Goal: Obtain resource: Download file/media

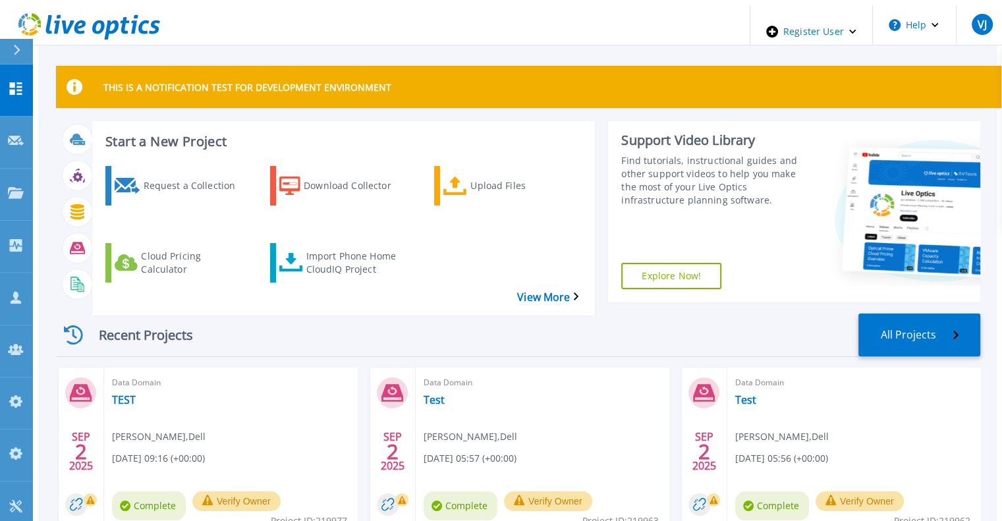
scroll to position [263, 0]
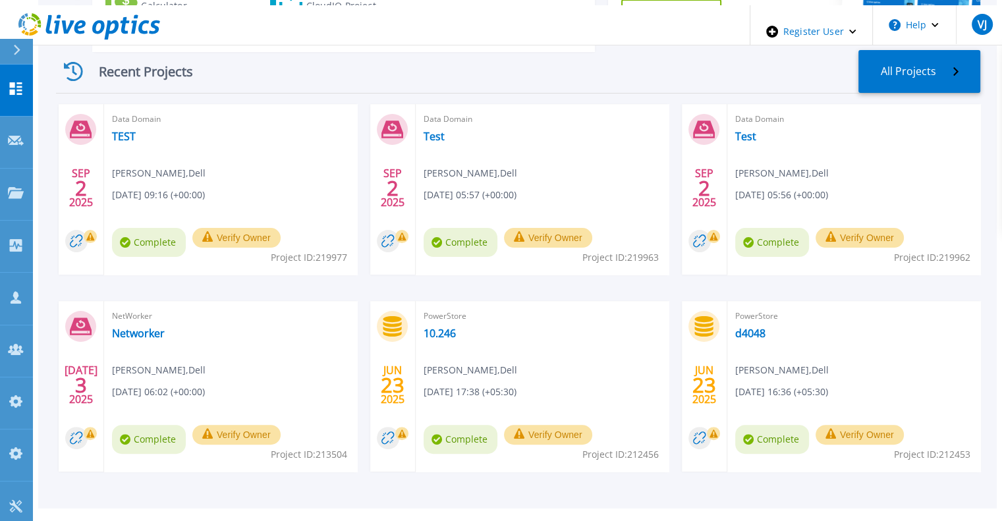
click at [19, 51] on icon at bounding box center [16, 50] width 7 height 11
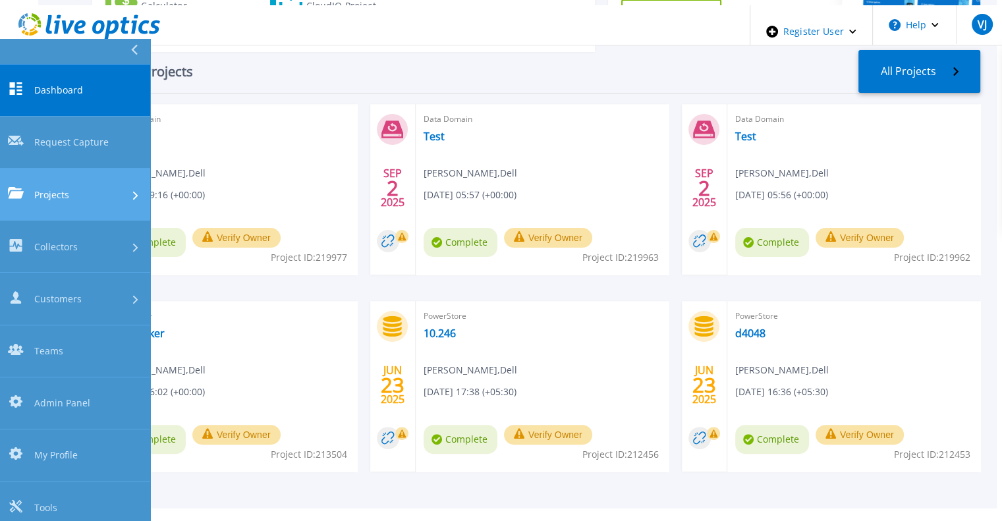
click at [55, 188] on span "Projects" at bounding box center [51, 195] width 35 height 14
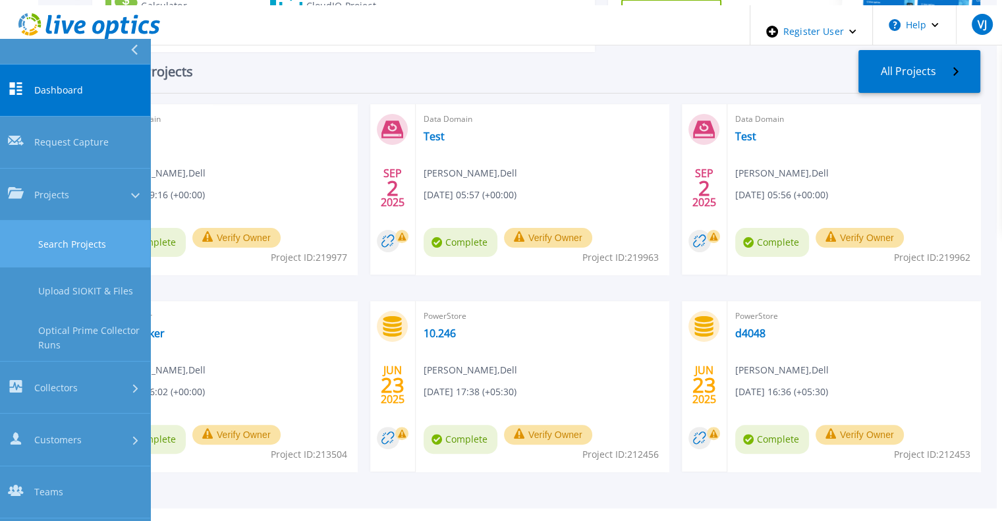
click at [78, 221] on link "Search Projects" at bounding box center [75, 244] width 150 height 47
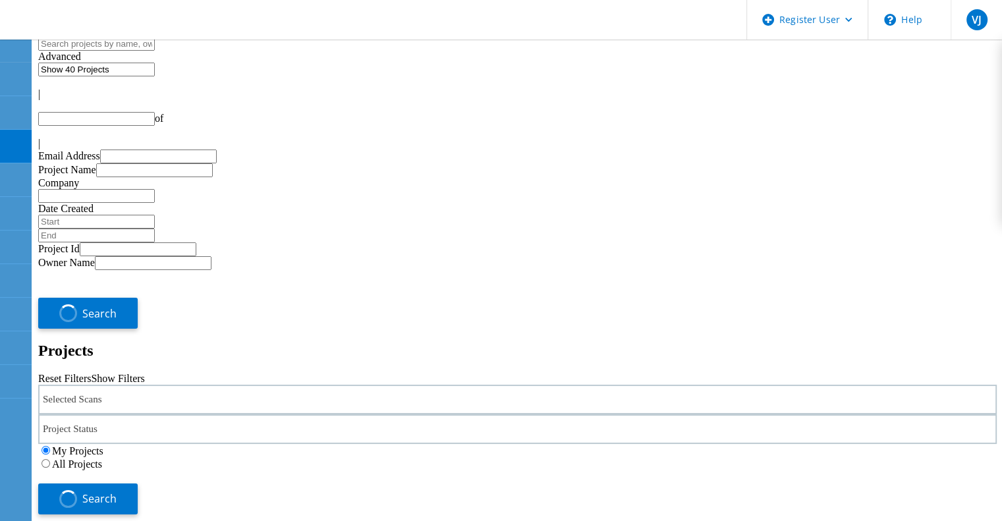
type input "1"
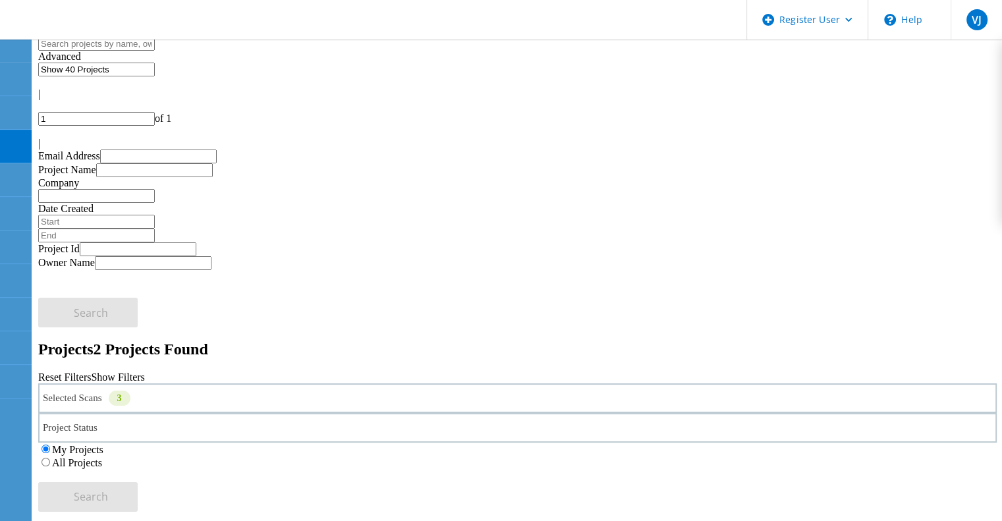
click at [681, 443] on div "My Projects All Projects" at bounding box center [517, 456] width 958 height 26
click at [102, 457] on label "All Projects" at bounding box center [77, 462] width 50 height 11
click at [50, 458] on input "All Projects" at bounding box center [45, 462] width 9 height 9
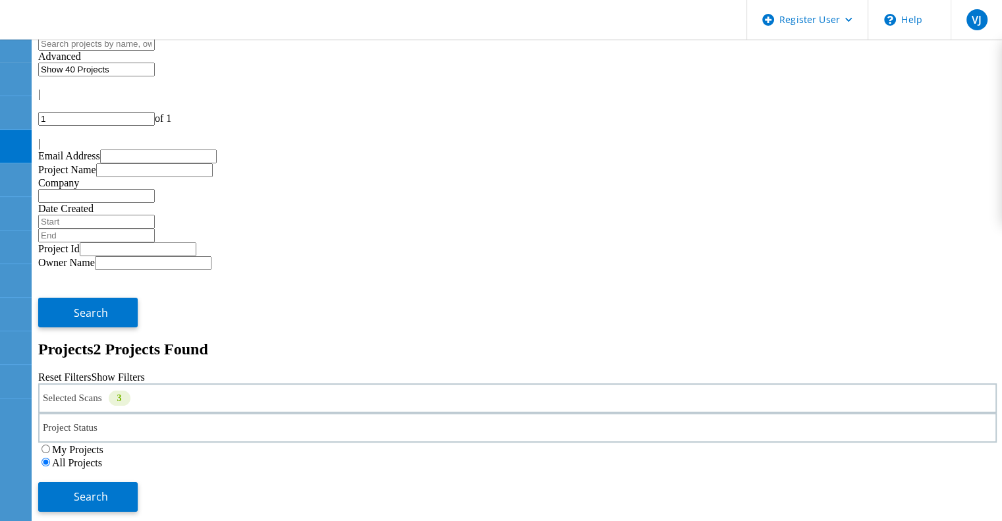
click at [809, 443] on div "My Projects All Projects" at bounding box center [517, 456] width 958 height 26
click at [860, 469] on div "Search" at bounding box center [517, 490] width 958 height 43
click at [138, 482] on button "Search" at bounding box center [87, 497] width 99 height 30
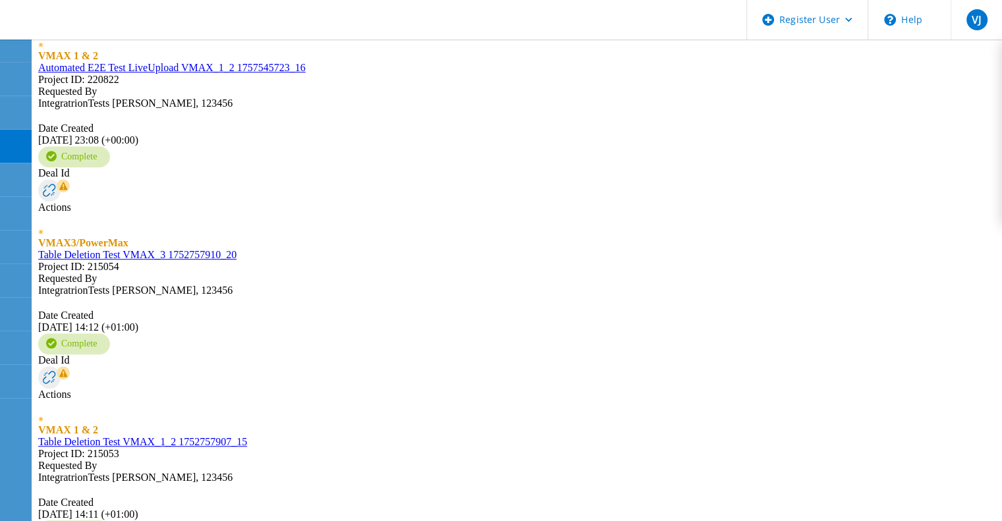
scroll to position [925, 0]
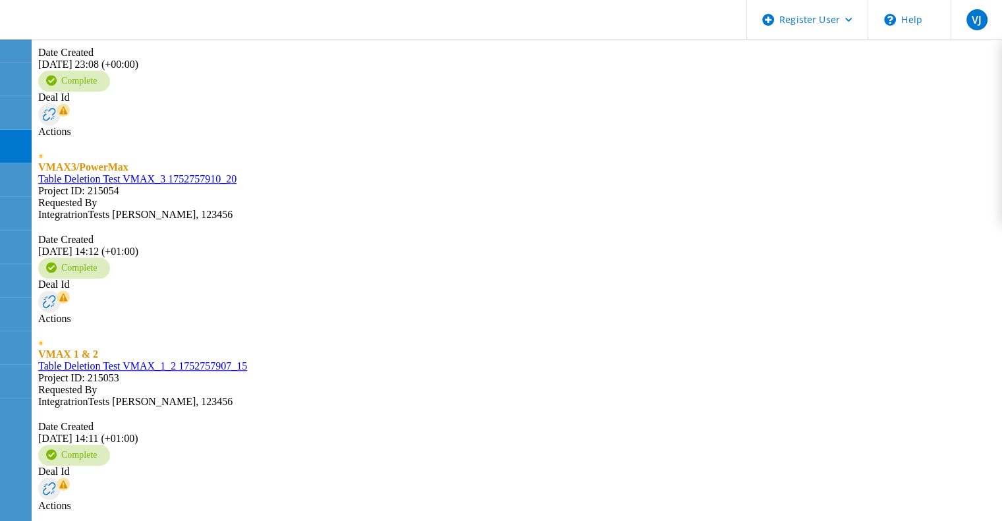
scroll to position [930, 0]
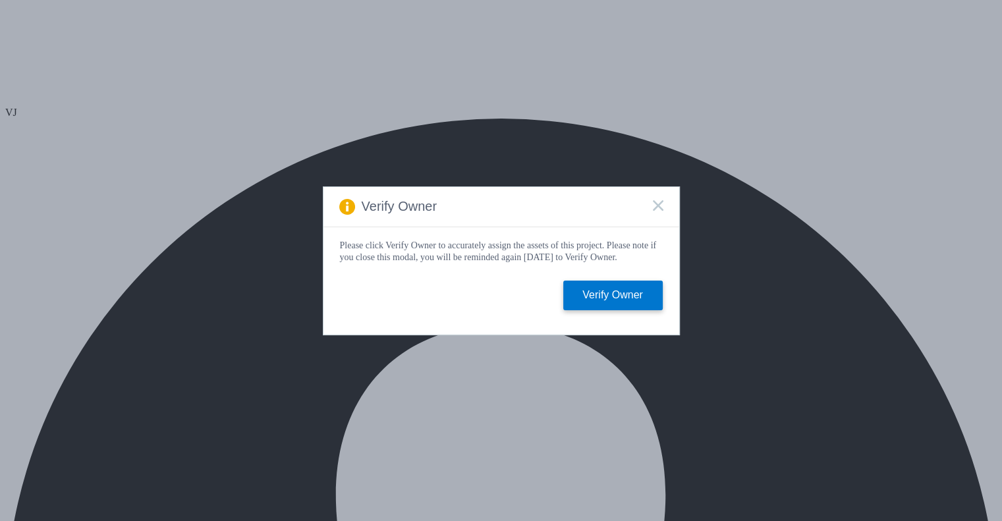
click at [661, 202] on icon at bounding box center [658, 205] width 11 height 11
